Goal: Task Accomplishment & Management: Use online tool/utility

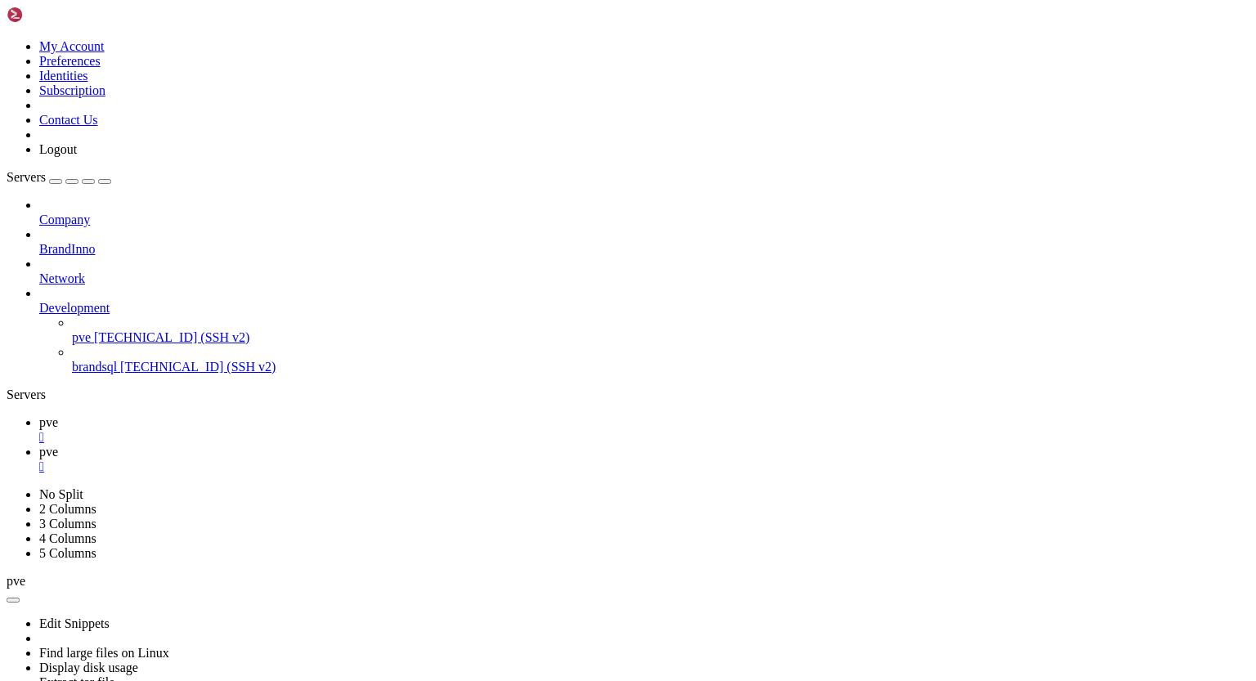
scroll to position [34415, 0]
drag, startPoint x: 229, startPoint y: 953, endPoint x: 16, endPoint y: 952, distance: 212.7
drag, startPoint x: 13, startPoint y: 957, endPoint x: 193, endPoint y: 1081, distance: 218.7
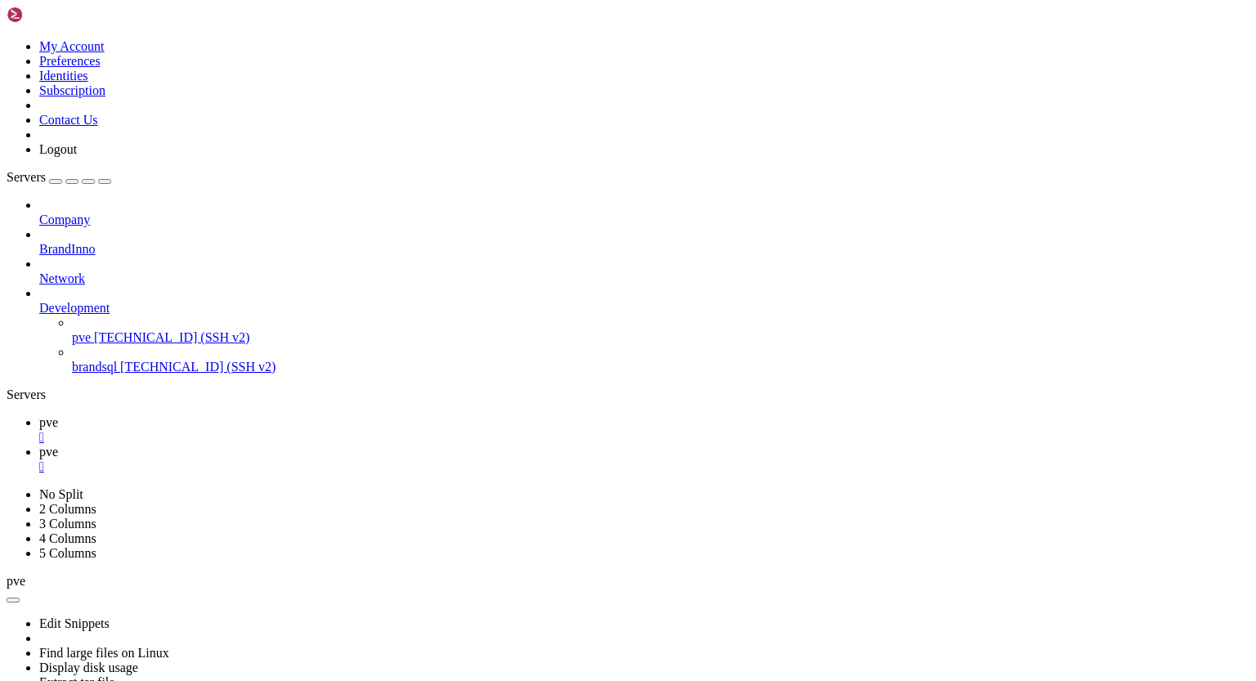
drag, startPoint x: 13, startPoint y: 774, endPoint x: 169, endPoint y: 917, distance: 211.9
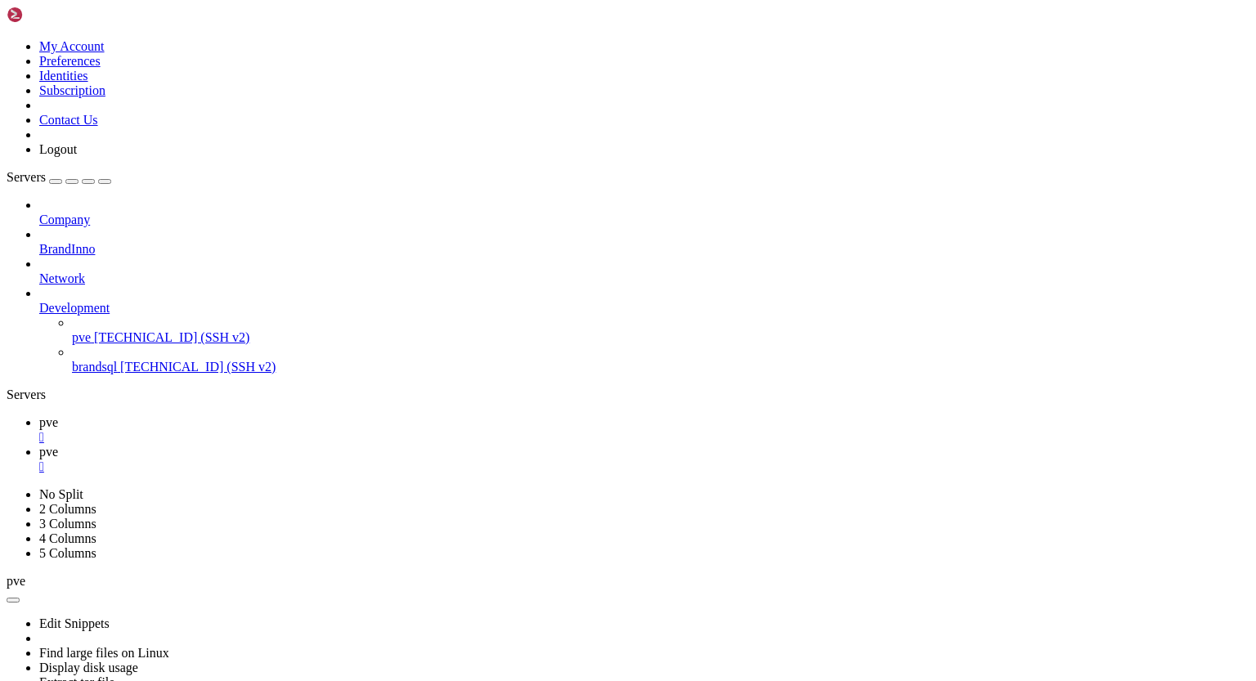
scroll to position [34251, 0]
drag, startPoint x: 15, startPoint y: 791, endPoint x: 180, endPoint y: 1233, distance: 472.3
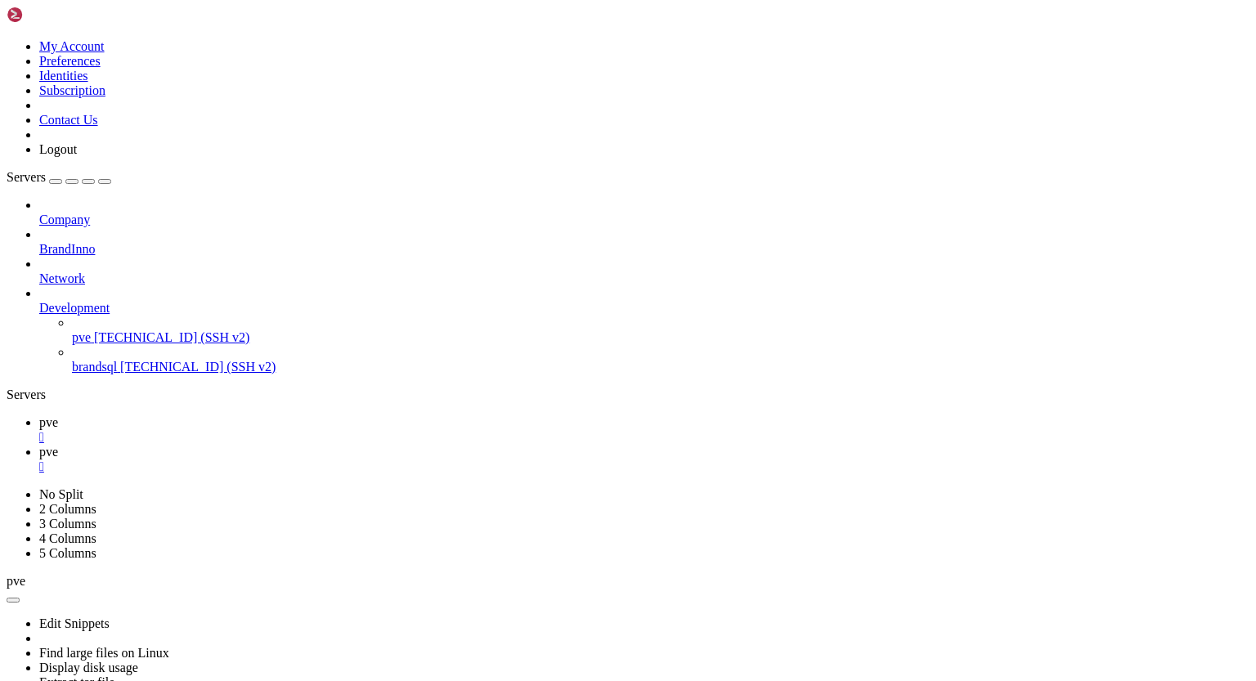
scroll to position [42312, 0]
click at [58, 445] on span "pve" at bounding box center [48, 452] width 19 height 14
click at [345, 460] on div "" at bounding box center [644, 467] width 1211 height 15
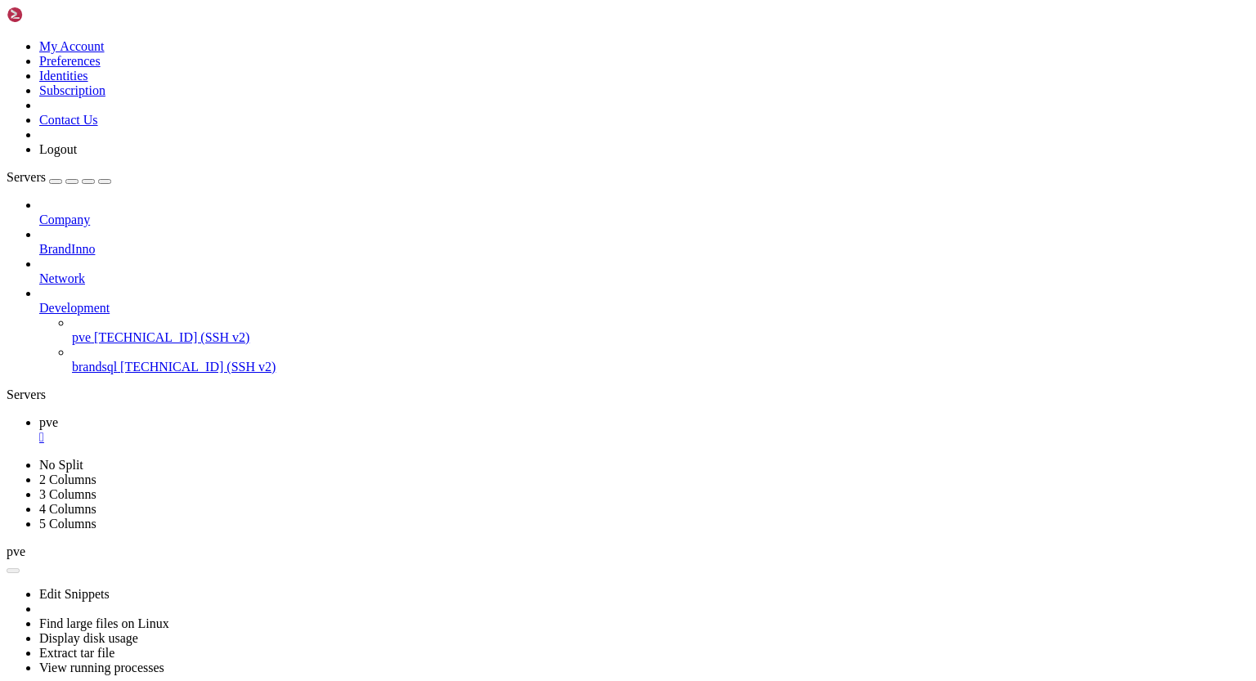
click at [268, 430] on div "" at bounding box center [644, 437] width 1211 height 15
